Goal: Task Accomplishment & Management: Complete application form

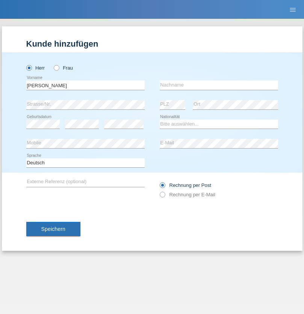
type input "Filipe josé"
click at [219, 85] on input "text" at bounding box center [219, 84] width 118 height 9
type input "[PERSON_NAME]"
select select "PT"
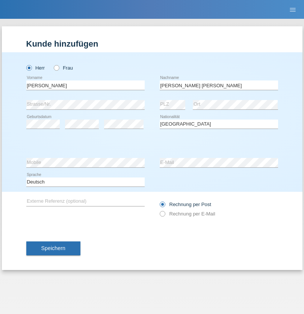
select select "C"
select select "22"
select select "02"
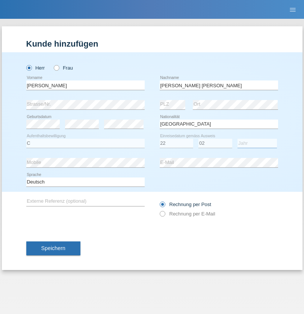
select select "2006"
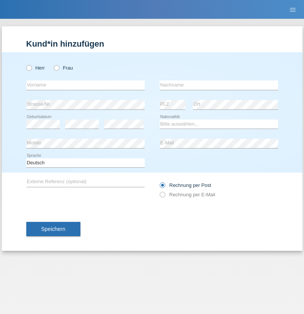
radio input "true"
click at [85, 85] on input "text" at bounding box center [85, 84] width 118 height 9
type input "[PERSON_NAME]"
click at [219, 85] on input "text" at bounding box center [219, 84] width 118 height 9
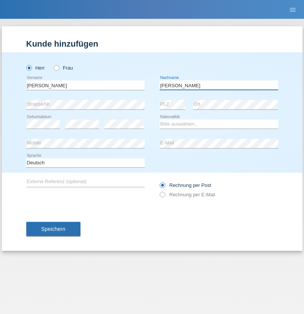
type input "[PERSON_NAME]"
select select "PT"
select select "C"
select select "22"
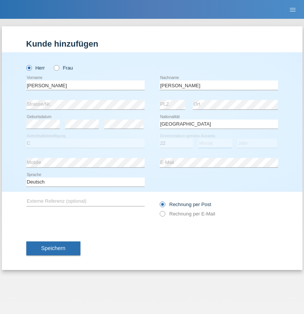
select select "02"
select select "2006"
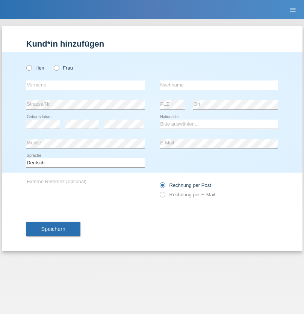
radio input "true"
click at [85, 85] on input "text" at bounding box center [85, 84] width 118 height 9
type input "David"
click at [219, 85] on input "text" at bounding box center [219, 84] width 118 height 9
type input "Mivelaz"
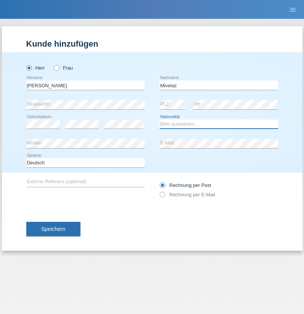
select select "CH"
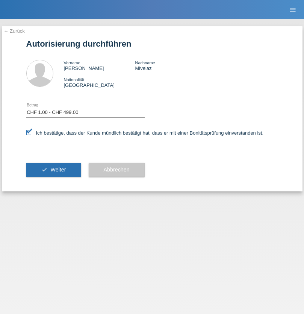
select select "1"
click at [53, 170] on span "Weiter" at bounding box center [57, 170] width 15 height 6
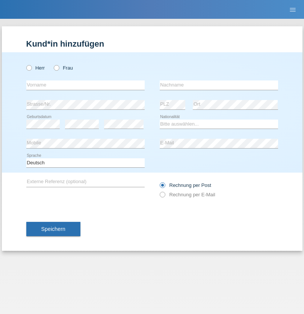
radio input "true"
click at [85, 85] on input "text" at bounding box center [85, 84] width 118 height 9
type input "Faycal"
click at [219, 85] on input "text" at bounding box center [219, 84] width 118 height 9
type input "Tamazouzt"
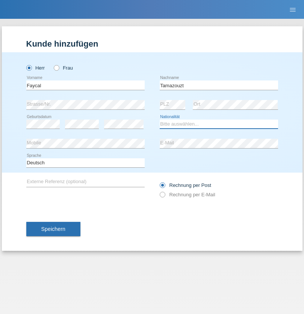
select select "DZ"
select select "C"
select select "26"
select select "12"
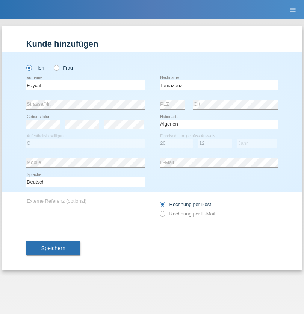
select select "2015"
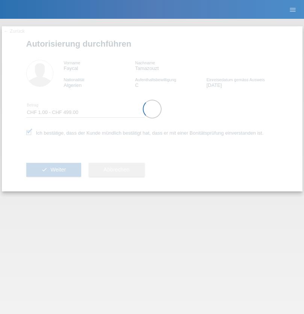
select select "1"
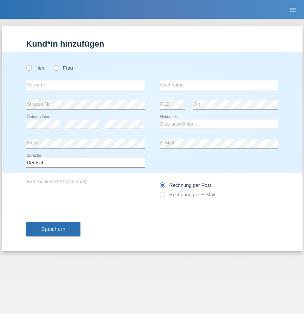
radio input "true"
click at [85, 85] on input "text" at bounding box center [85, 84] width 118 height 9
type input "[PERSON_NAME]"
click at [219, 85] on input "text" at bounding box center [219, 84] width 118 height 9
type input "Wey"
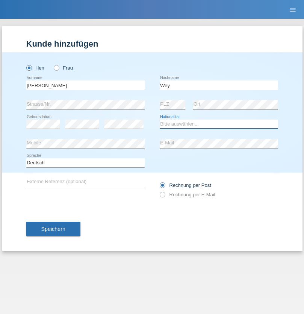
select select "CH"
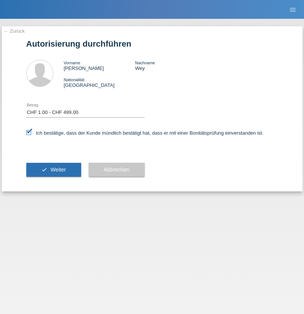
select select "1"
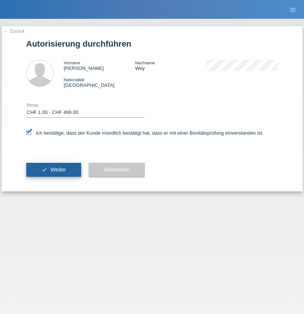
click at [53, 170] on span "Weiter" at bounding box center [57, 170] width 15 height 6
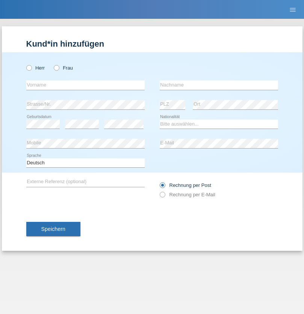
radio input "true"
click at [85, 85] on input "text" at bounding box center [85, 84] width 118 height 9
type input "Diblawe"
click at [219, 85] on input "text" at bounding box center [219, 84] width 118 height 9
type input "Aways"
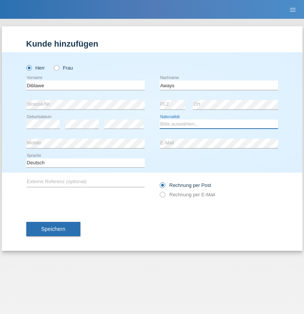
select select "CH"
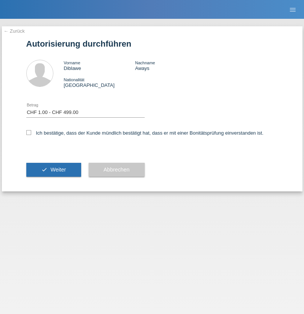
select select "1"
checkbox input "true"
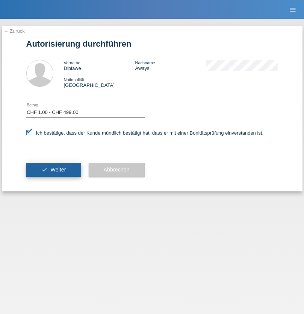
click at [53, 170] on span "Weiter" at bounding box center [57, 170] width 15 height 6
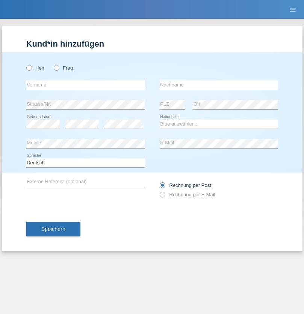
radio input "true"
click at [85, 85] on input "text" at bounding box center [85, 84] width 118 height 9
type input "LEANDRO"
click at [219, 85] on input "text" at bounding box center [219, 84] width 118 height 9
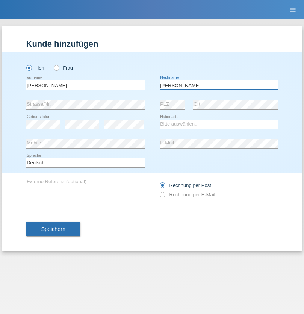
type input "MARTINS"
select select "PT"
select select "C"
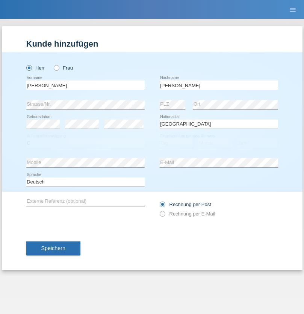
select select "03"
select select "08"
select select "2021"
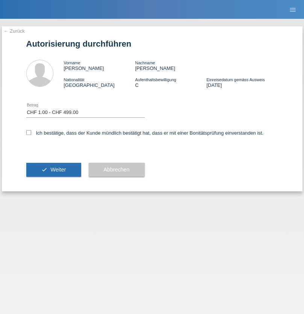
select select "1"
checkbox input "true"
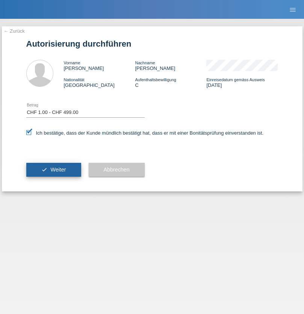
click at [53, 170] on span "Weiter" at bounding box center [57, 170] width 15 height 6
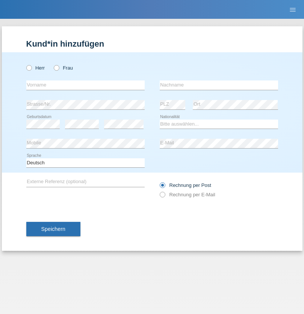
radio input "true"
click at [85, 85] on input "text" at bounding box center [85, 84] width 118 height 9
type input "[PERSON_NAME]"
click at [219, 85] on input "text" at bounding box center [219, 84] width 118 height 9
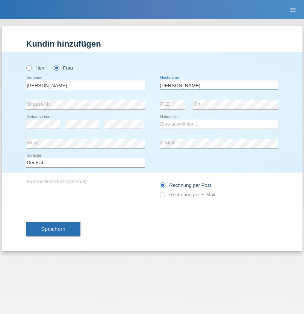
type input "[PERSON_NAME]"
select select "PT"
select select "C"
select select "01"
select select "06"
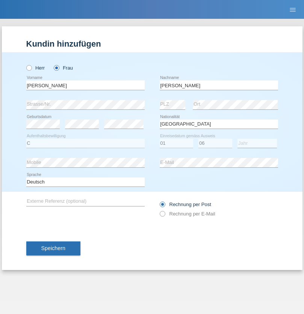
select select "2007"
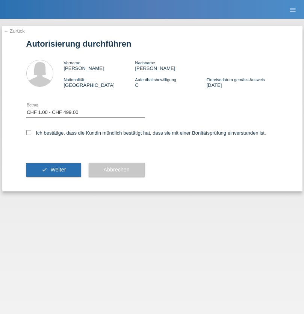
select select "1"
checkbox input "true"
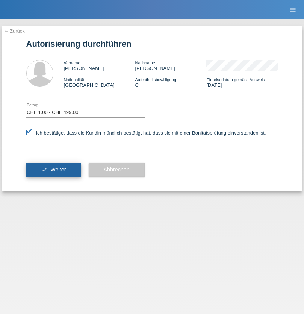
click at [53, 170] on span "Weiter" at bounding box center [57, 170] width 15 height 6
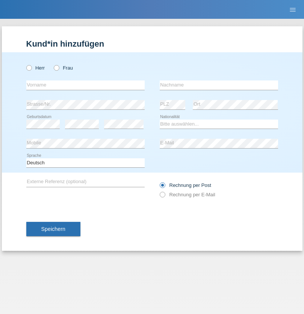
radio input "true"
click at [85, 85] on input "text" at bounding box center [85, 84] width 118 height 9
type input "Fabien"
click at [219, 85] on input "text" at bounding box center [219, 84] width 118 height 9
type input "Baer"
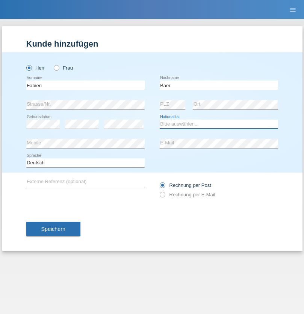
select select "CH"
